Goal: Transaction & Acquisition: Purchase product/service

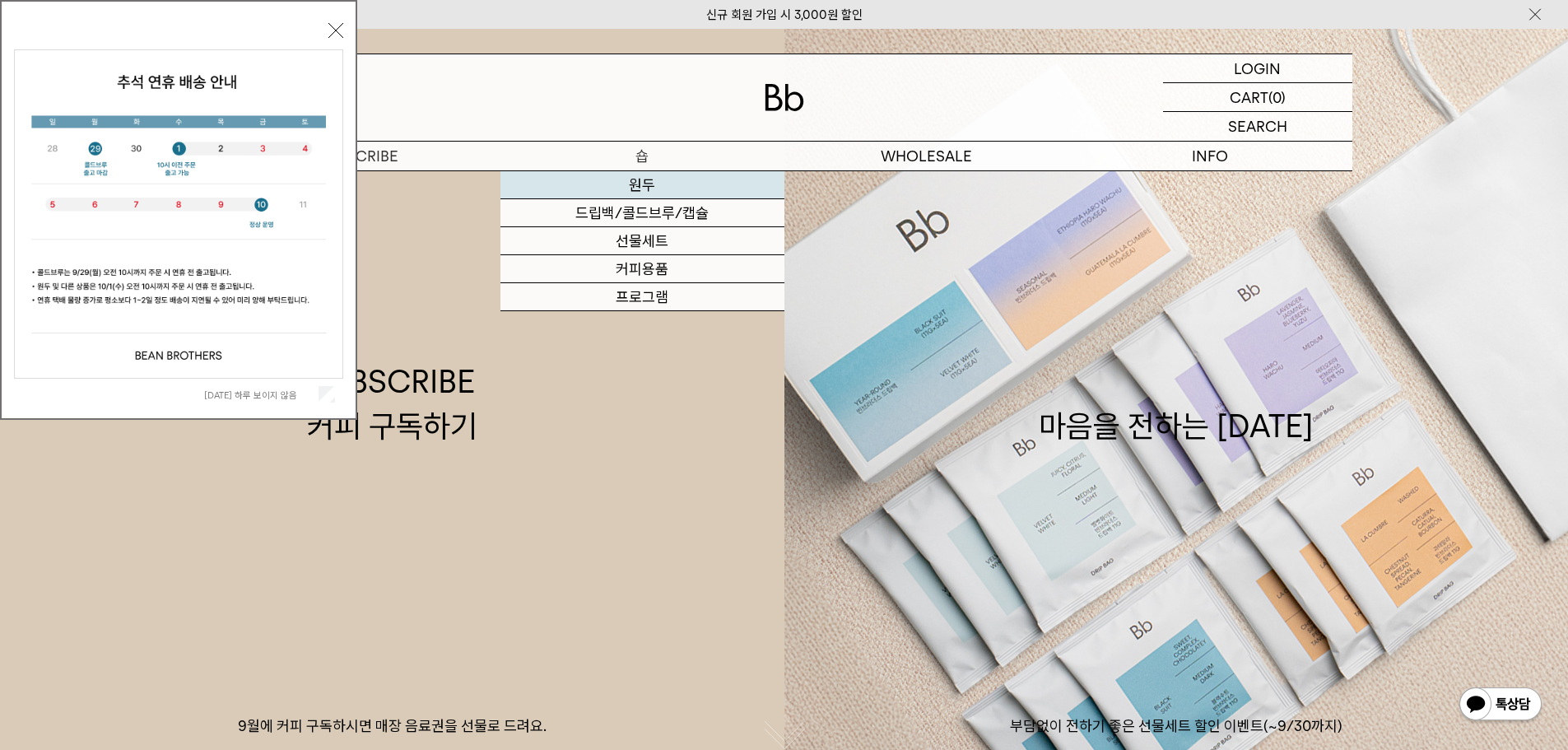
click at [653, 172] on link "원두" at bounding box center [642, 185] width 284 height 28
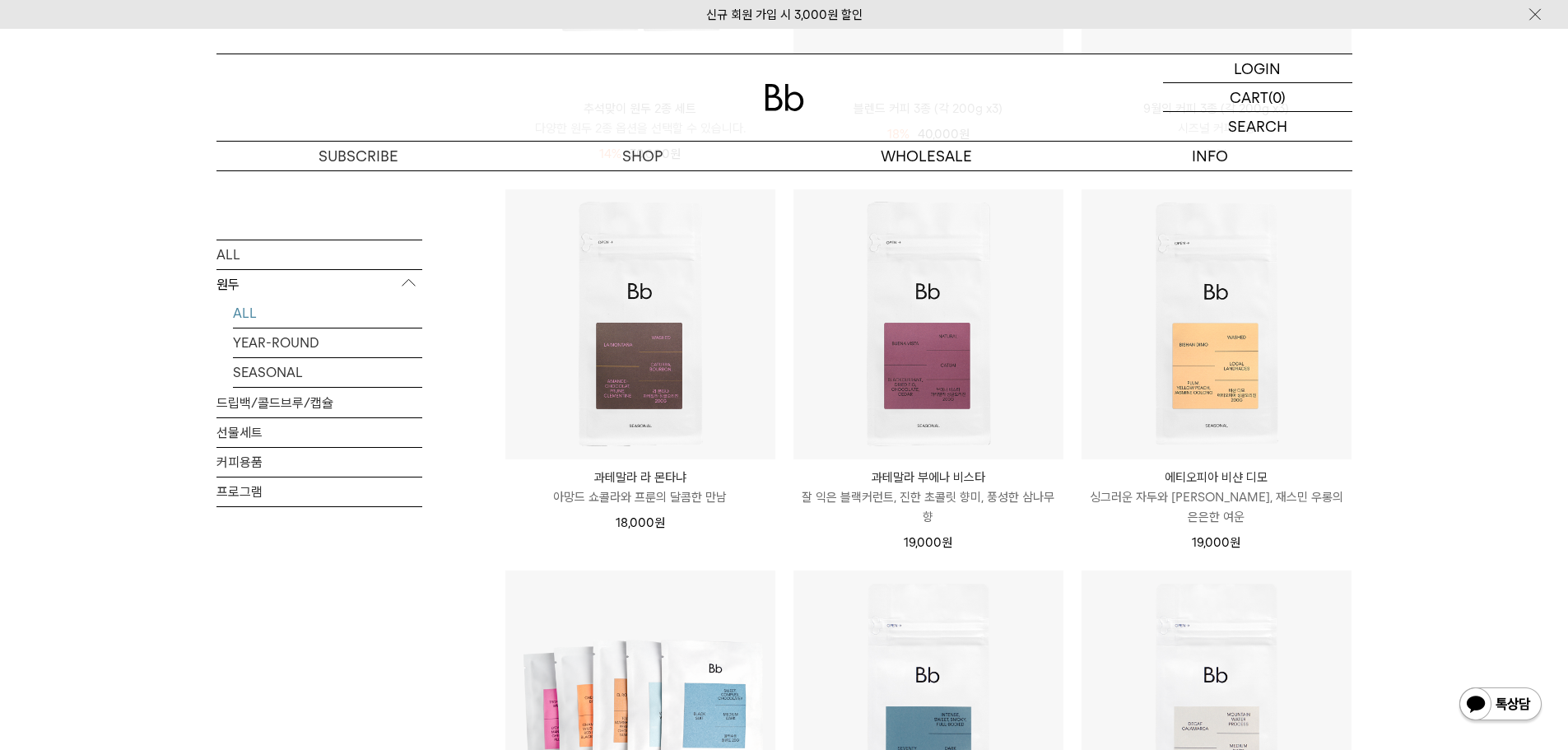
scroll to position [493, 0]
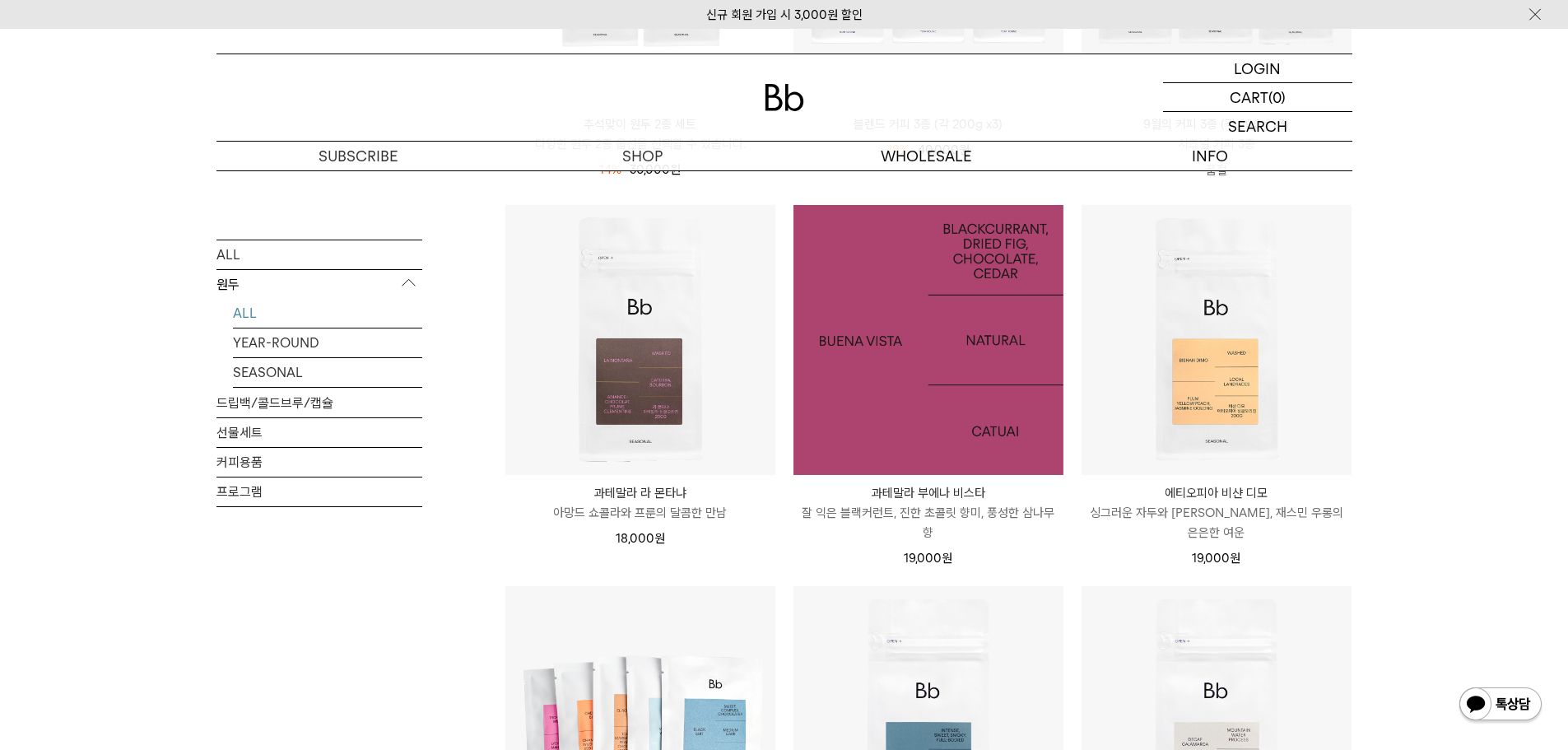
click at [988, 393] on img at bounding box center [928, 340] width 270 height 270
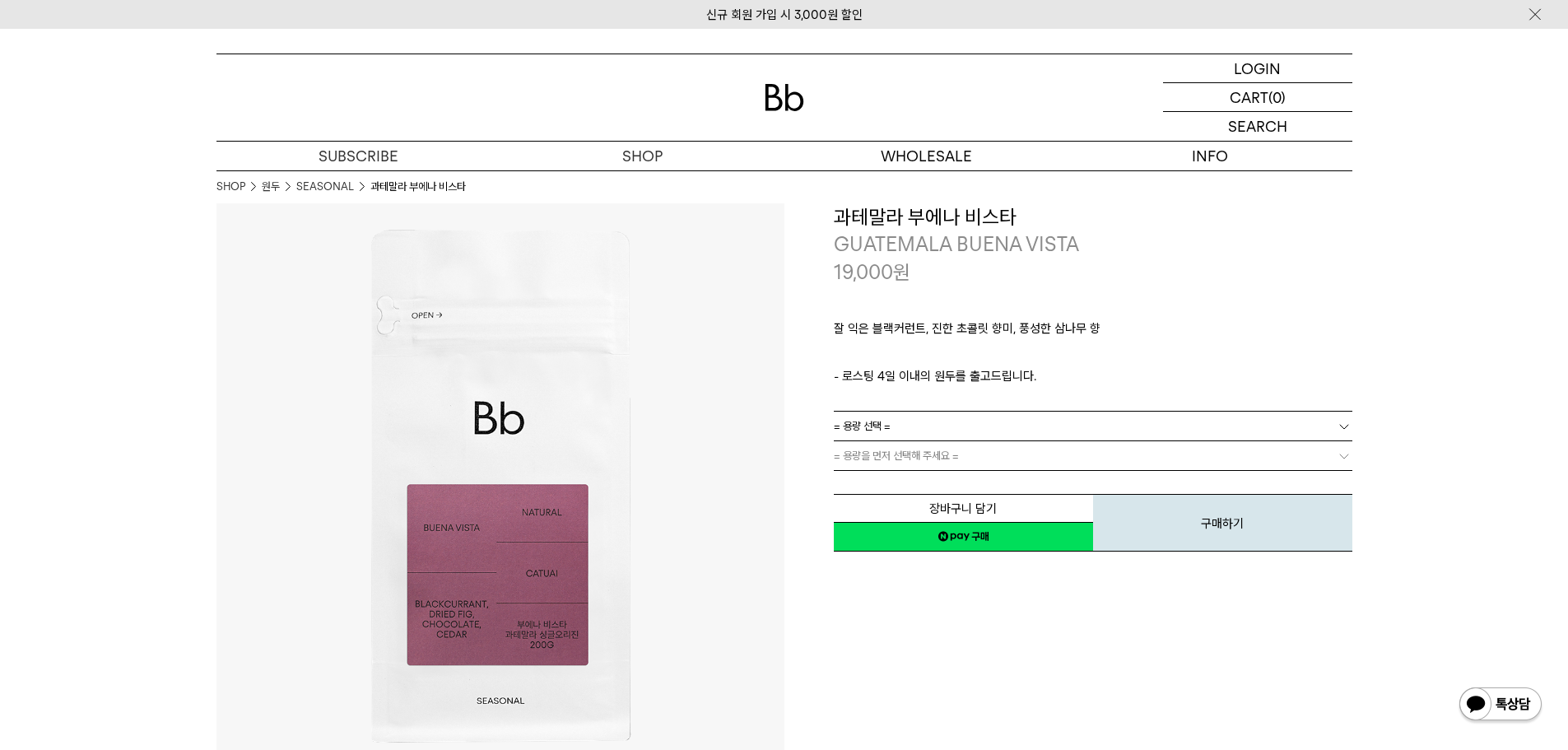
click at [990, 416] on link "= 용량 선택 =" at bounding box center [1093, 425] width 519 height 29
click at [967, 458] on li "200g" at bounding box center [1101, 456] width 502 height 29
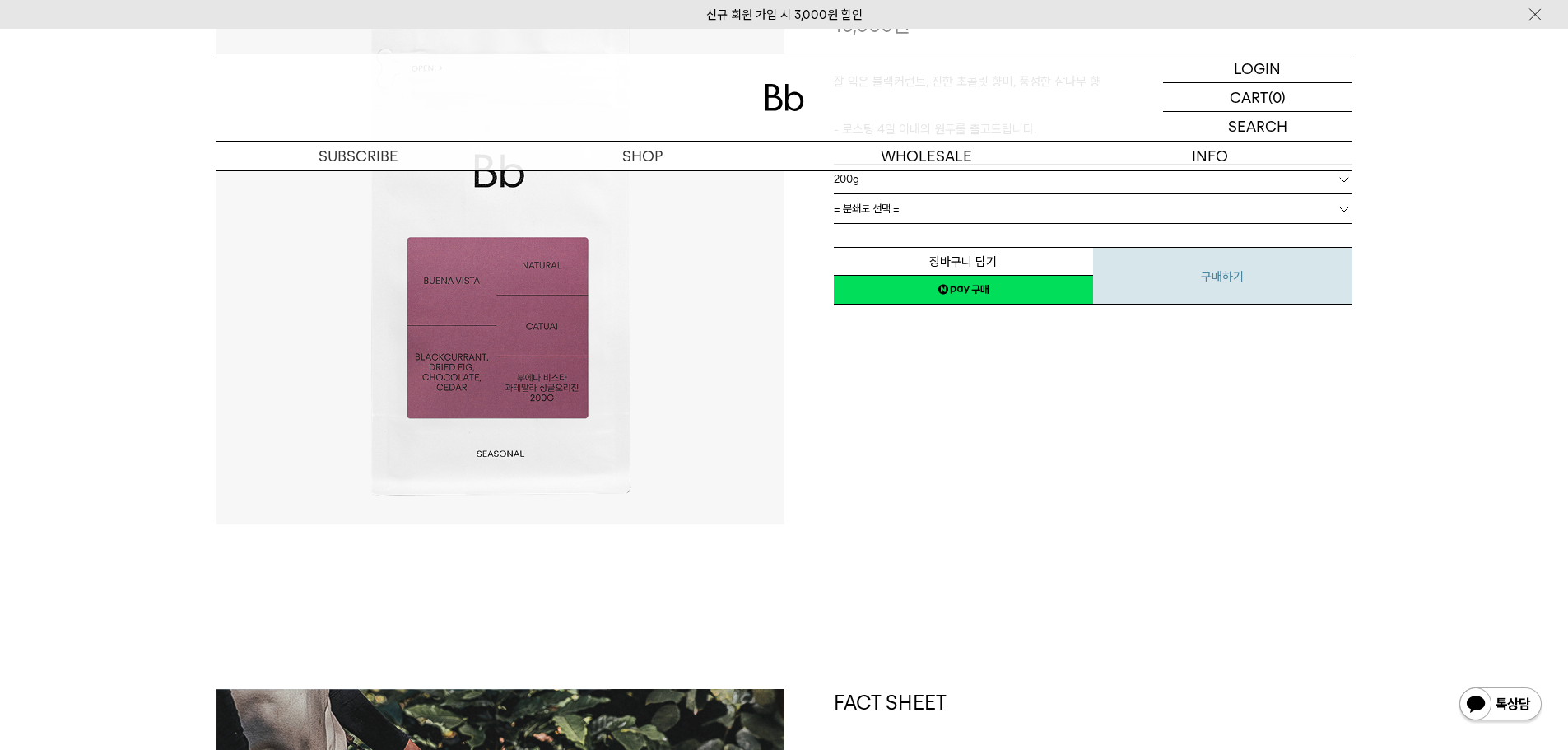
click at [1149, 260] on button "구매하기" at bounding box center [1222, 275] width 259 height 58
click at [1008, 211] on link "컨설팅" at bounding box center [926, 213] width 284 height 28
click at [1343, 237] on div "장바구니 담기 찜하기 NAVER 네이버 ID로 간편구매 네이버페이 네이버페이 구매하기 찜하기 이전 이벤트 Npay 머니 우리 통장 최대 1만원…" at bounding box center [1093, 264] width 519 height 84
click at [1347, 215] on b at bounding box center [1343, 208] width 16 height 16
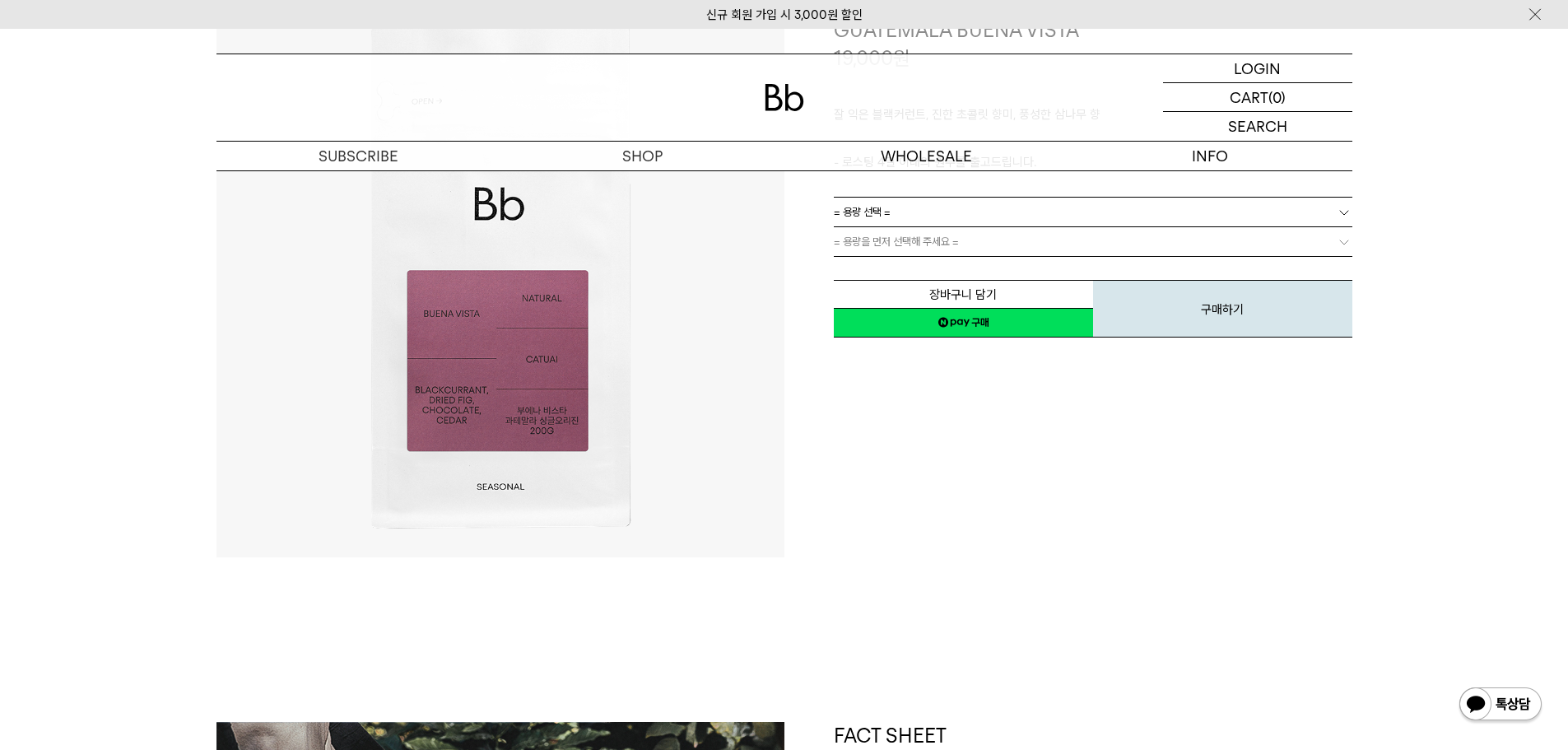
scroll to position [164, 0]
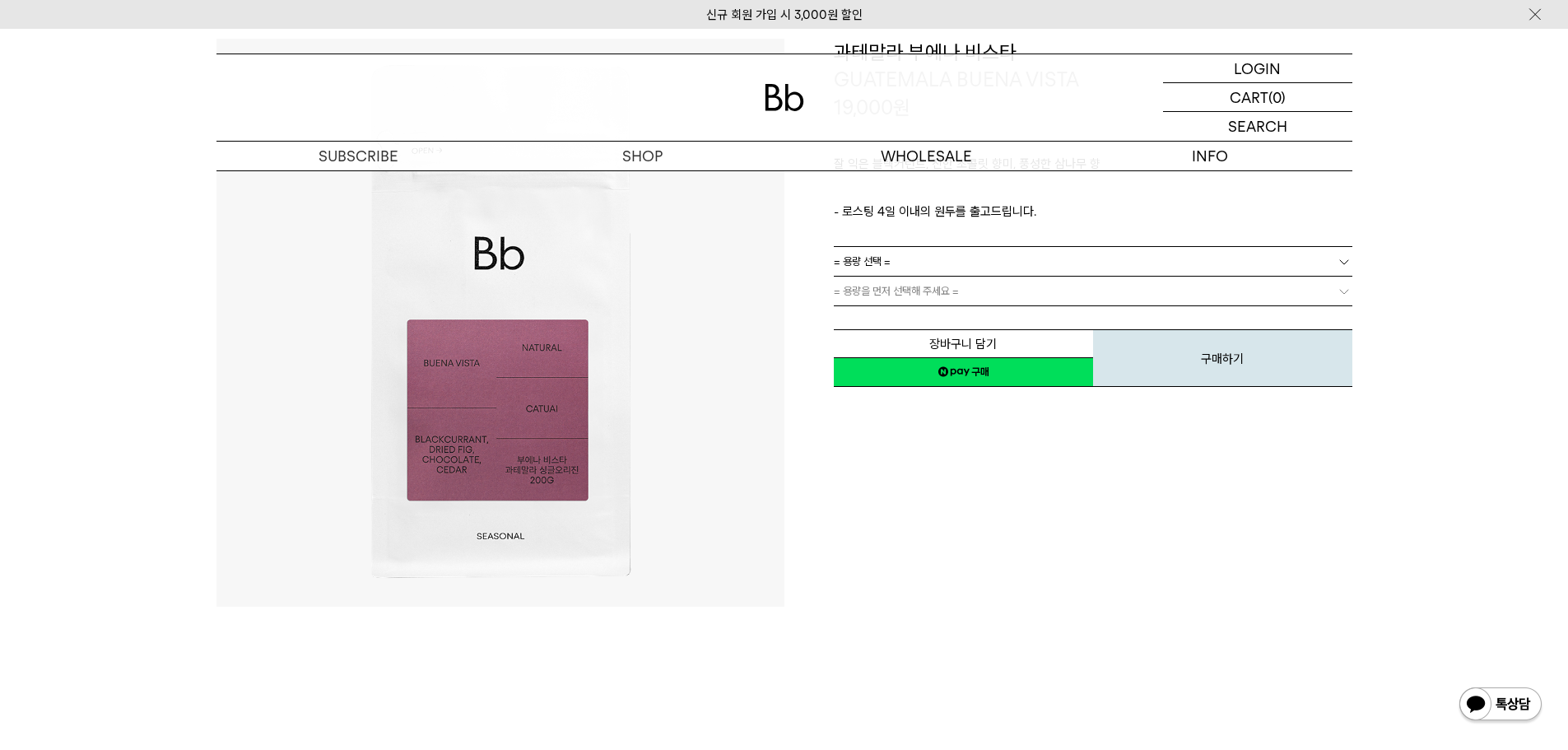
click at [1341, 255] on b at bounding box center [1343, 261] width 16 height 16
click at [1122, 310] on li "600g" at bounding box center [1101, 320] width 502 height 29
click at [1330, 252] on link "600g" at bounding box center [1093, 261] width 519 height 29
click at [1213, 290] on li "200g" at bounding box center [1101, 291] width 502 height 29
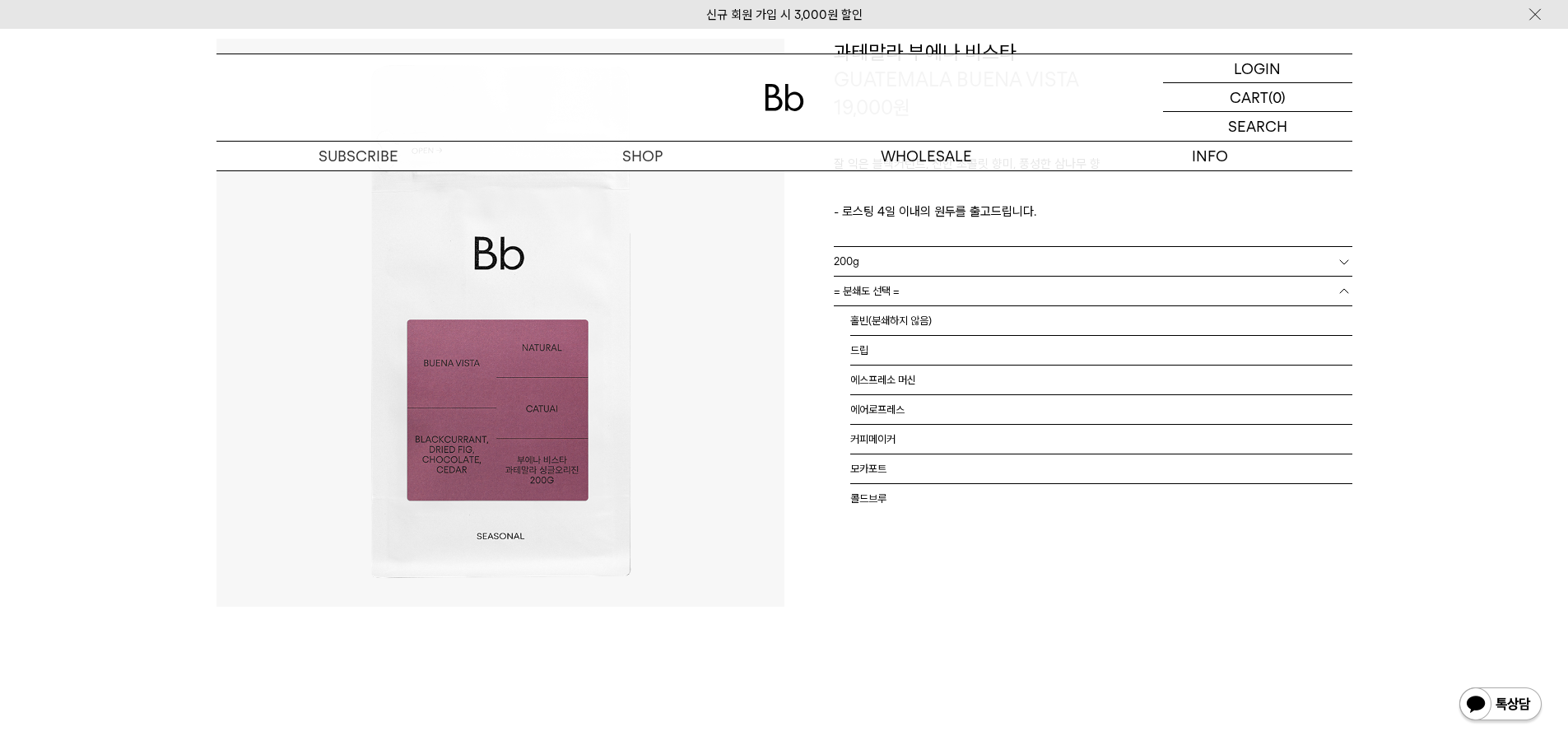
click at [1308, 278] on link "= 분쇄도 선택 =" at bounding box center [1093, 291] width 519 height 29
click at [1278, 313] on li "홀빈(분쇄하지 않음)" at bounding box center [1101, 320] width 502 height 29
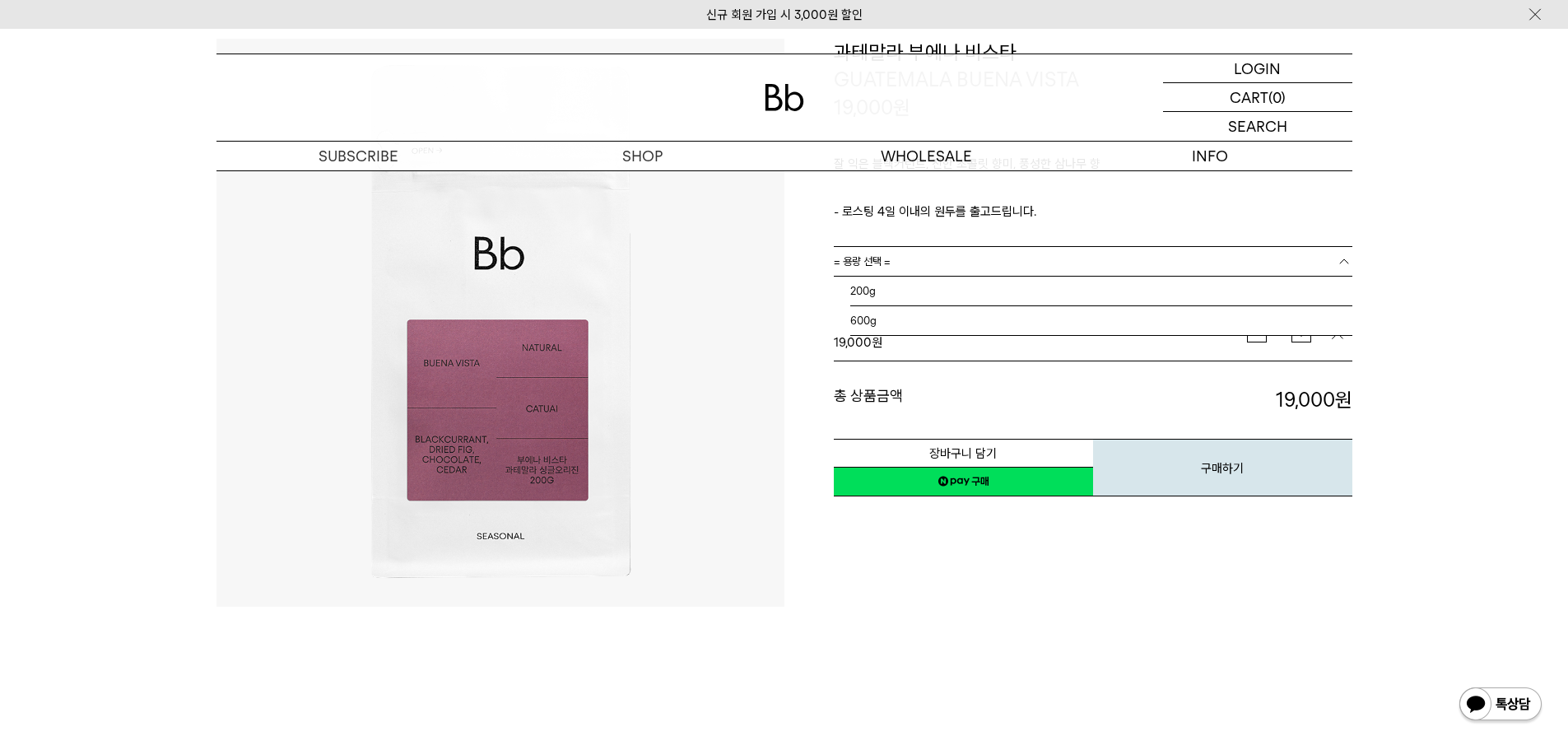
click at [1349, 260] on b at bounding box center [1343, 261] width 16 height 16
click at [1195, 313] on li "600g" at bounding box center [1101, 320] width 502 height 29
click at [1234, 297] on link "= 분쇄도 선택 =" at bounding box center [1093, 291] width 519 height 29
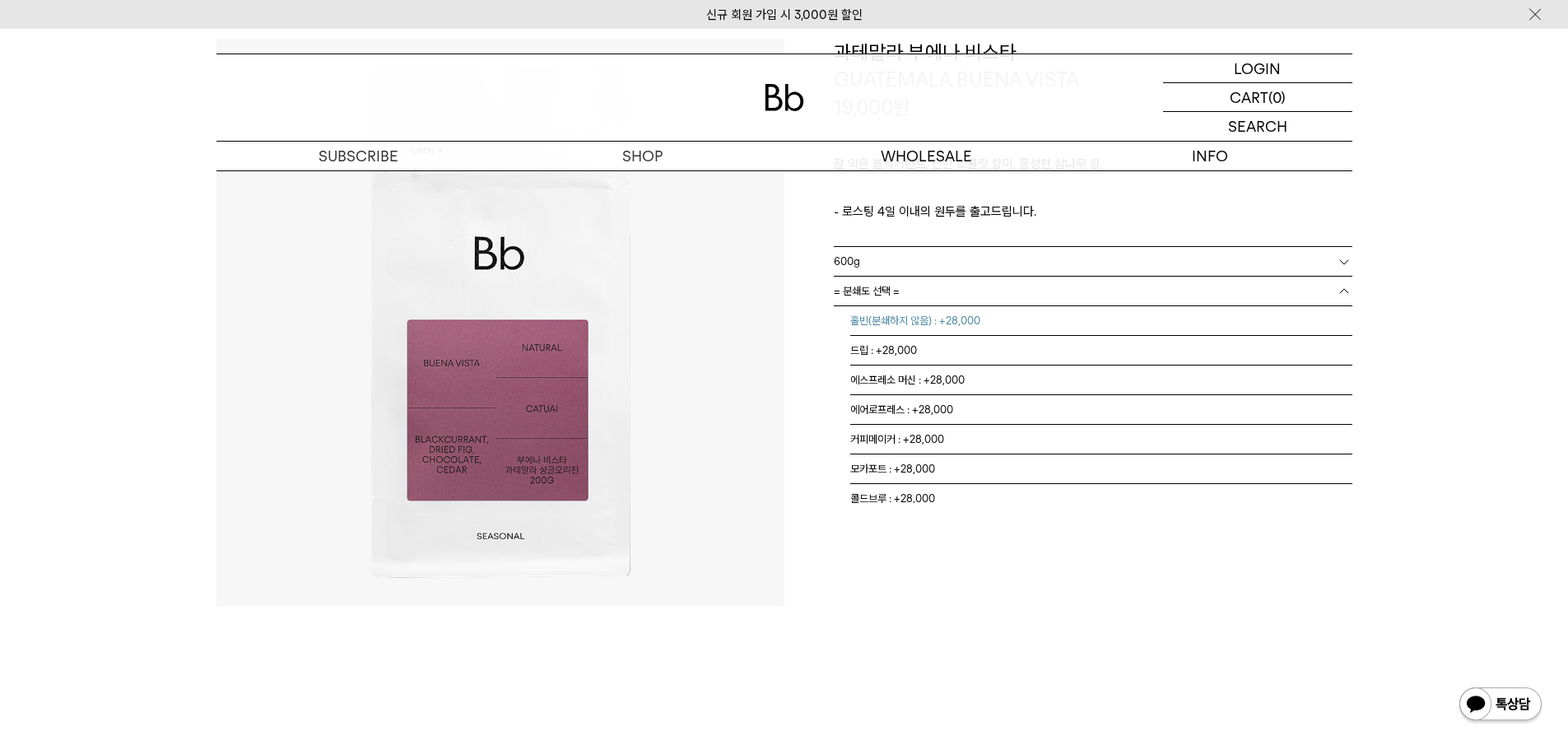
click at [1200, 321] on li "홀빈(분쇄하지 않음) : +28,000" at bounding box center [1101, 320] width 502 height 29
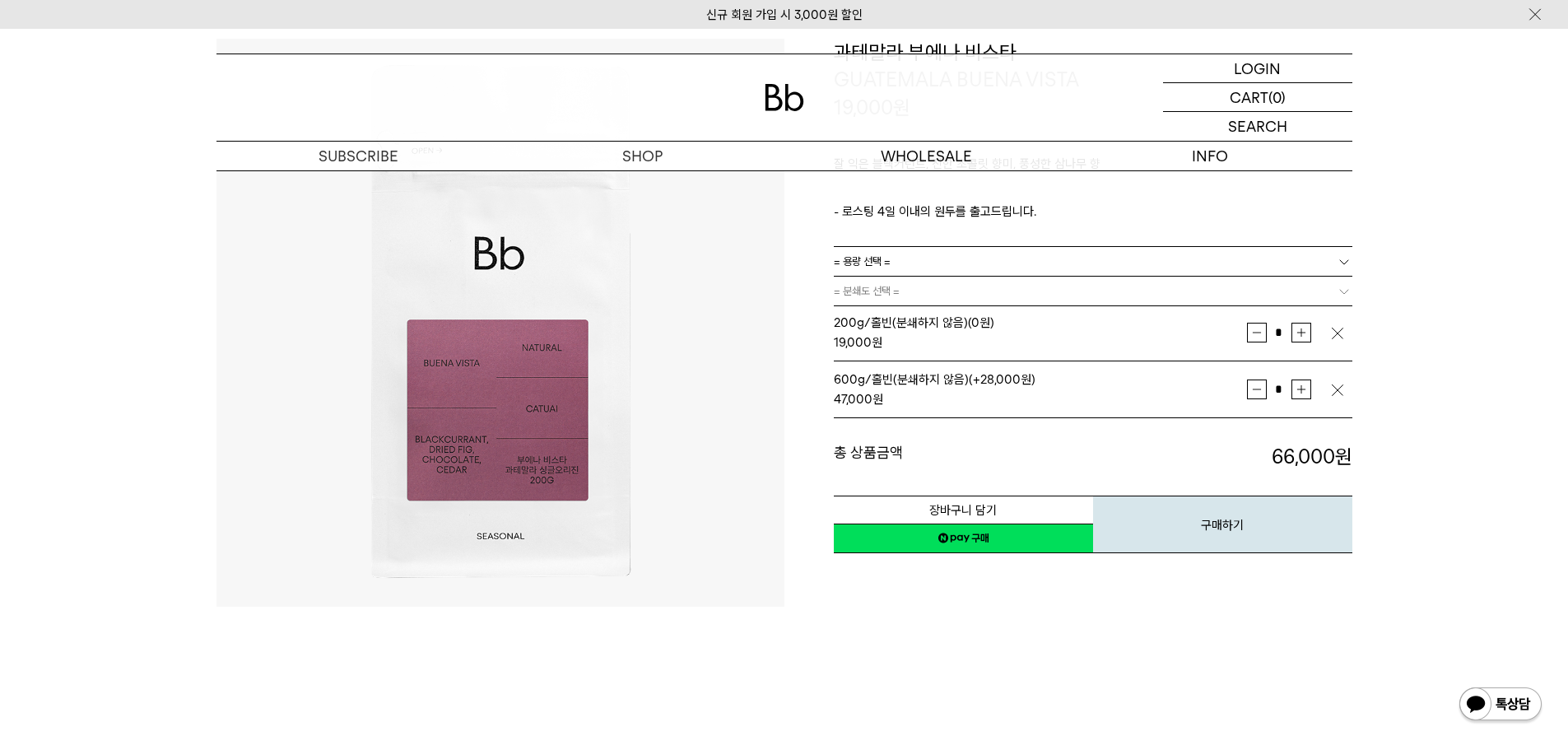
click at [1345, 332] on td at bounding box center [1341, 332] width 23 height 41
click at [1343, 322] on td at bounding box center [1341, 332] width 23 height 41
click at [1343, 329] on img "button" at bounding box center [1337, 333] width 16 height 16
